Goal: Find specific page/section: Find specific page/section

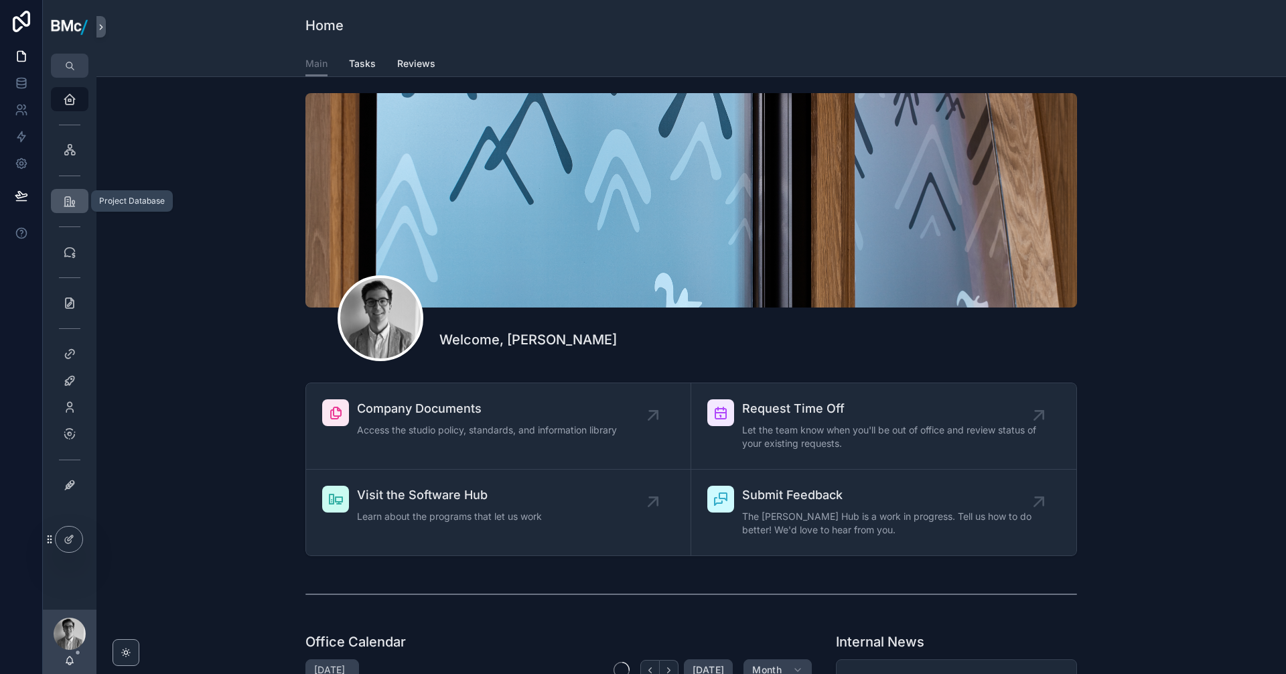
click at [69, 193] on div "Project Database" at bounding box center [69, 200] width 21 height 21
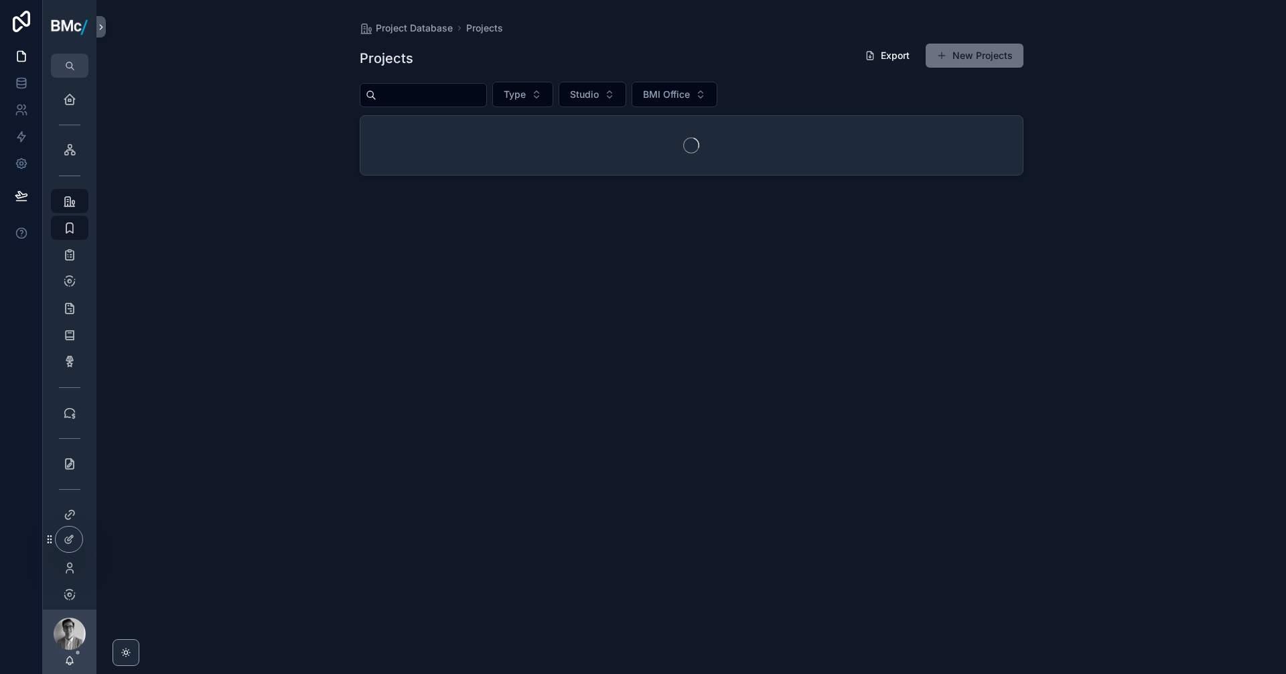
click at [404, 99] on input "scrollable content" at bounding box center [431, 95] width 110 height 19
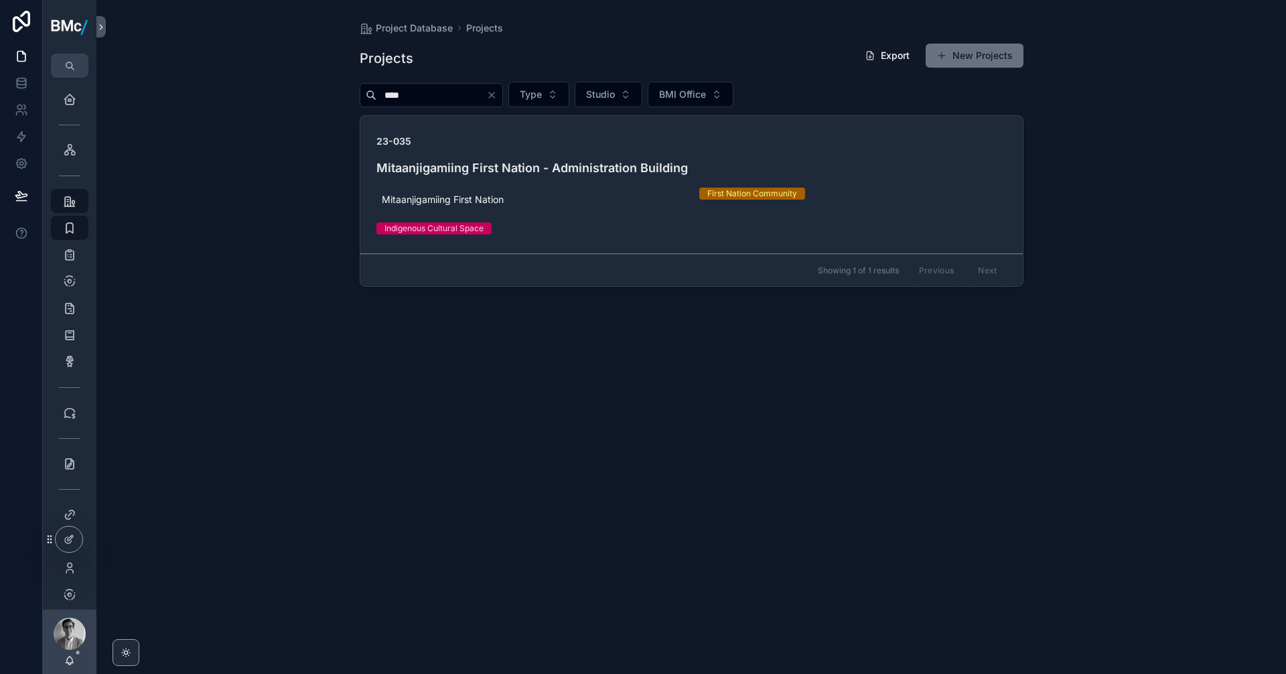
type input "****"
click at [424, 169] on h4 "Mitaanjigamiing First Nation - Administration Building" at bounding box center [691, 168] width 630 height 18
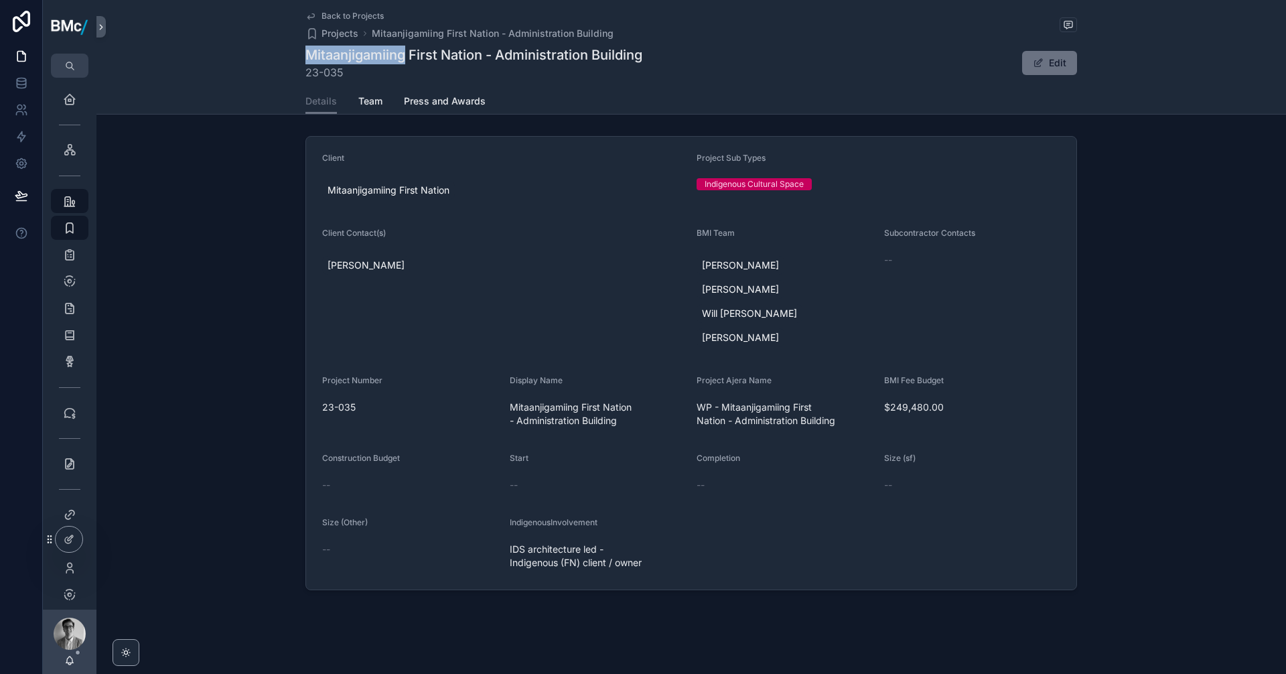
drag, startPoint x: 405, startPoint y: 56, endPoint x: 311, endPoint y: 55, distance: 94.4
click at [311, 55] on h1 "Mitaanjigamiing First Nation - Administration Building" at bounding box center [473, 55] width 337 height 19
copy h1 "Mitaanjigamiing"
